Goal: Transaction & Acquisition: Purchase product/service

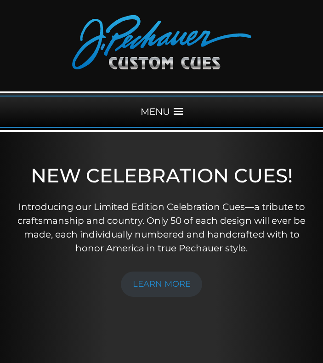
scroll to position [29, 0]
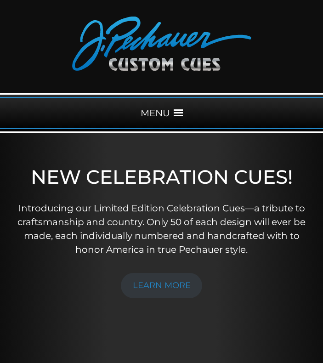
click at [171, 116] on div "MENU" at bounding box center [161, 113] width 323 height 32
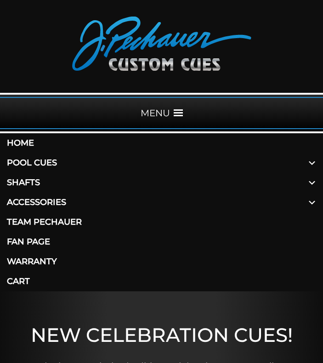
click at [315, 162] on span at bounding box center [312, 163] width 22 height 20
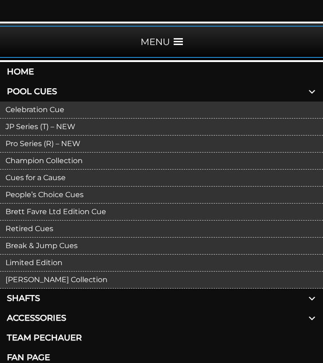
scroll to position [101, 0]
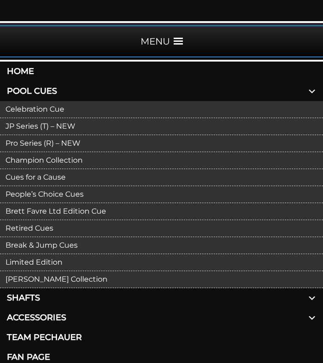
click at [59, 246] on link "Break & Jump Cues" at bounding box center [161, 245] width 323 height 17
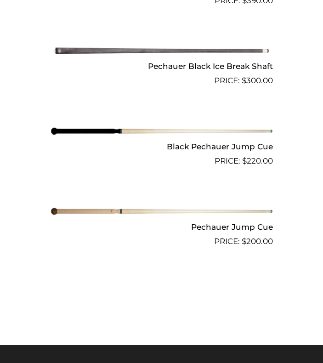
scroll to position [797, 0]
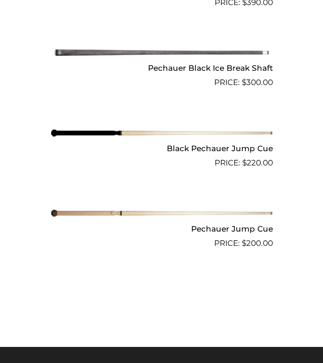
click at [79, 213] on img at bounding box center [162, 213] width 223 height 37
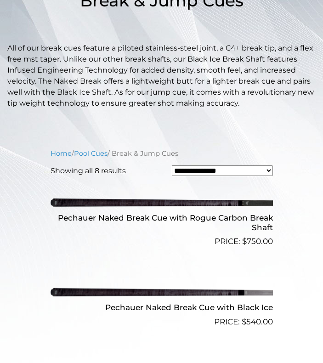
scroll to position [0, 0]
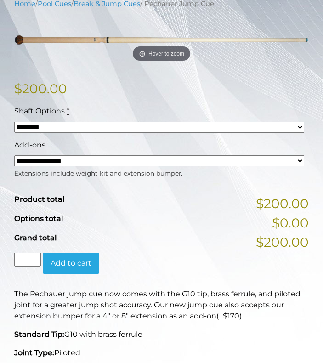
scroll to position [196, 0]
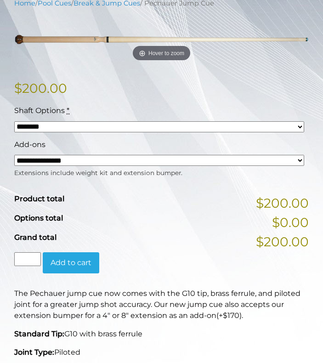
click at [84, 157] on select "**********" at bounding box center [159, 160] width 290 height 11
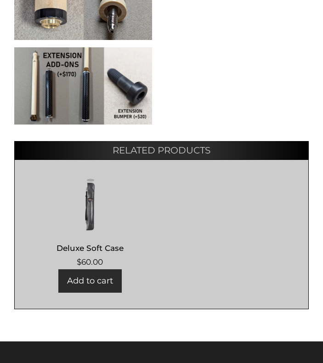
scroll to position [673, 0]
